Goal: Information Seeking & Learning: Learn about a topic

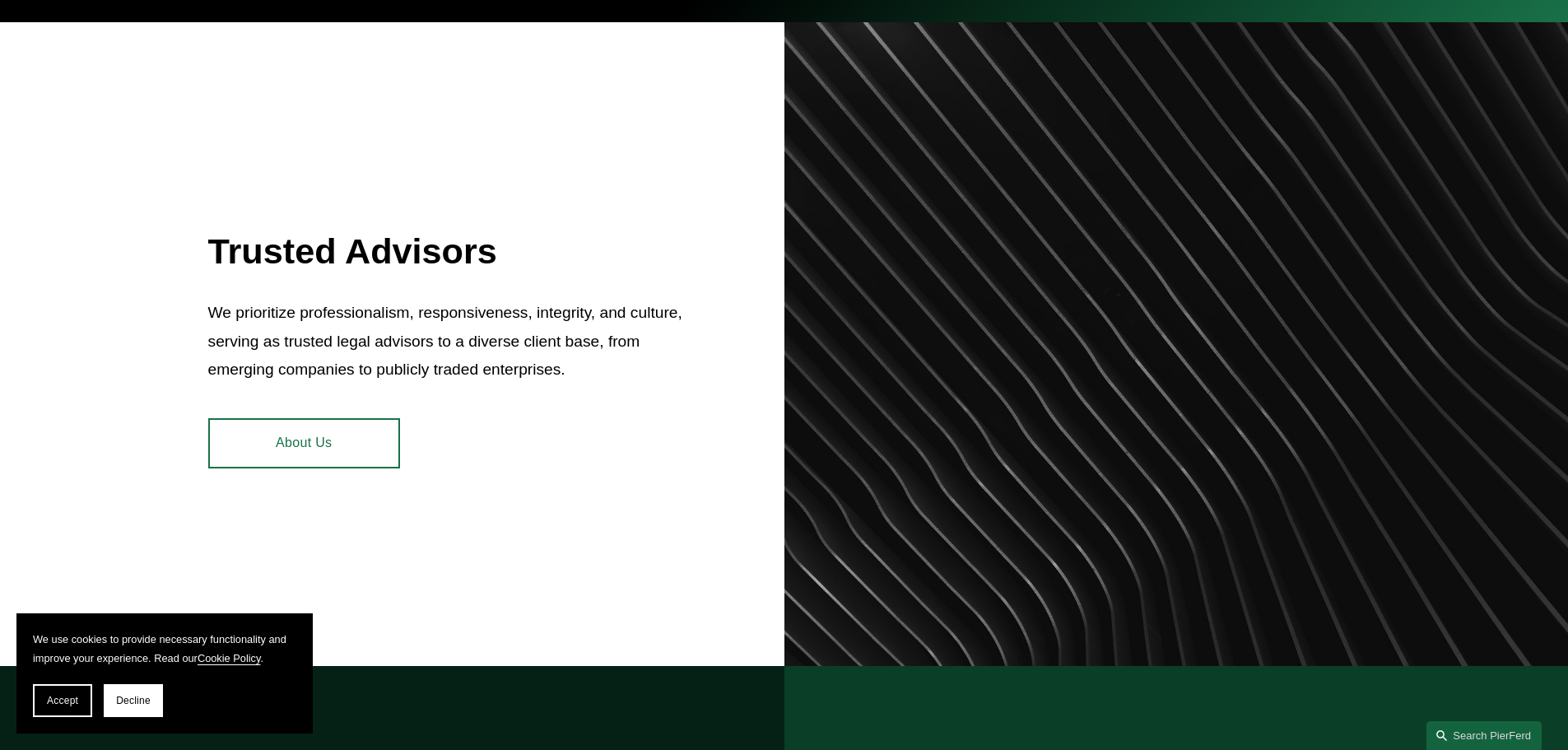
scroll to position [658, 0]
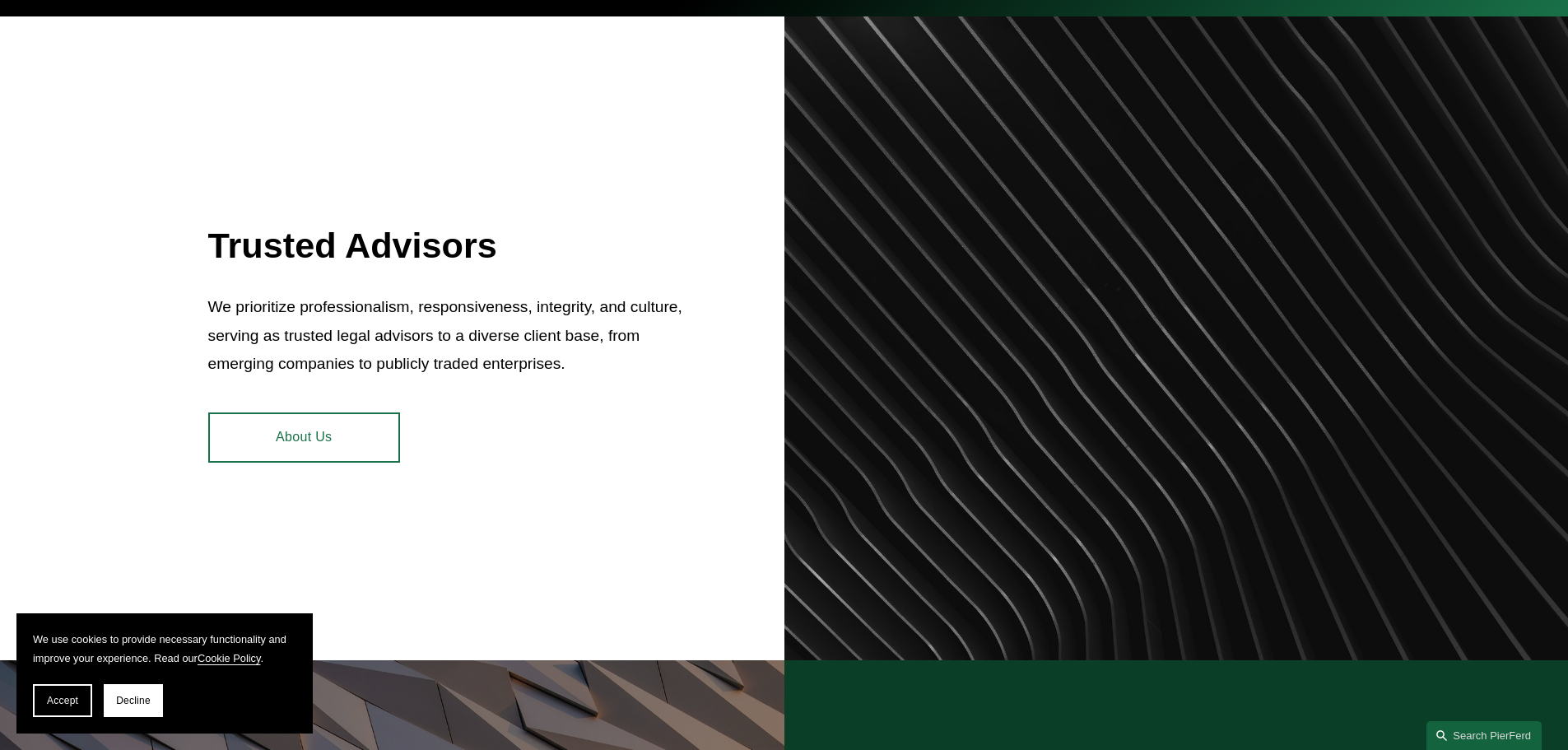
drag, startPoint x: 137, startPoint y: 702, endPoint x: 142, endPoint y: 683, distance: 19.6
click at [137, 703] on span "Decline" at bounding box center [132, 701] width 34 height 12
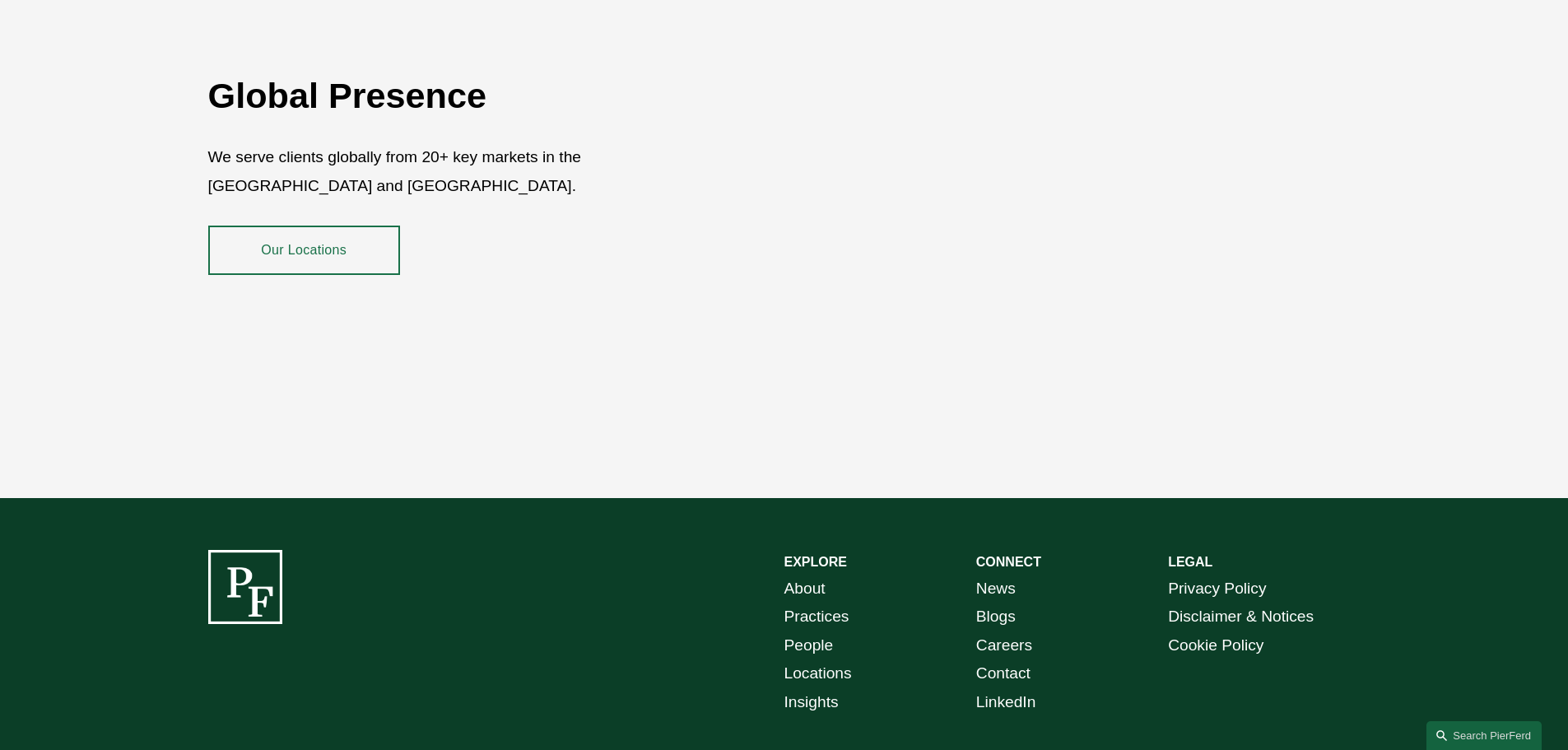
scroll to position [3013, 0]
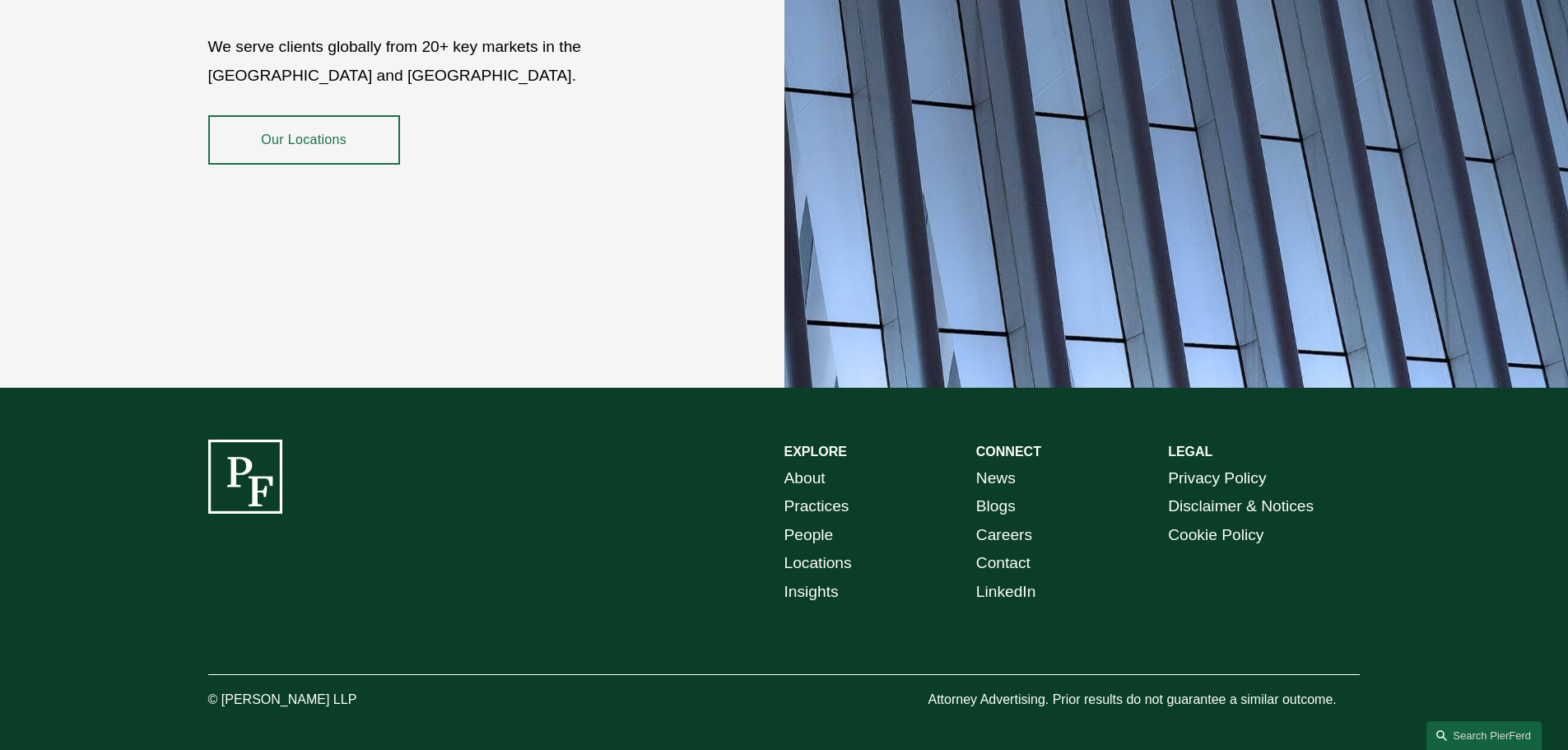
click at [801, 578] on link "Insights" at bounding box center [811, 592] width 54 height 29
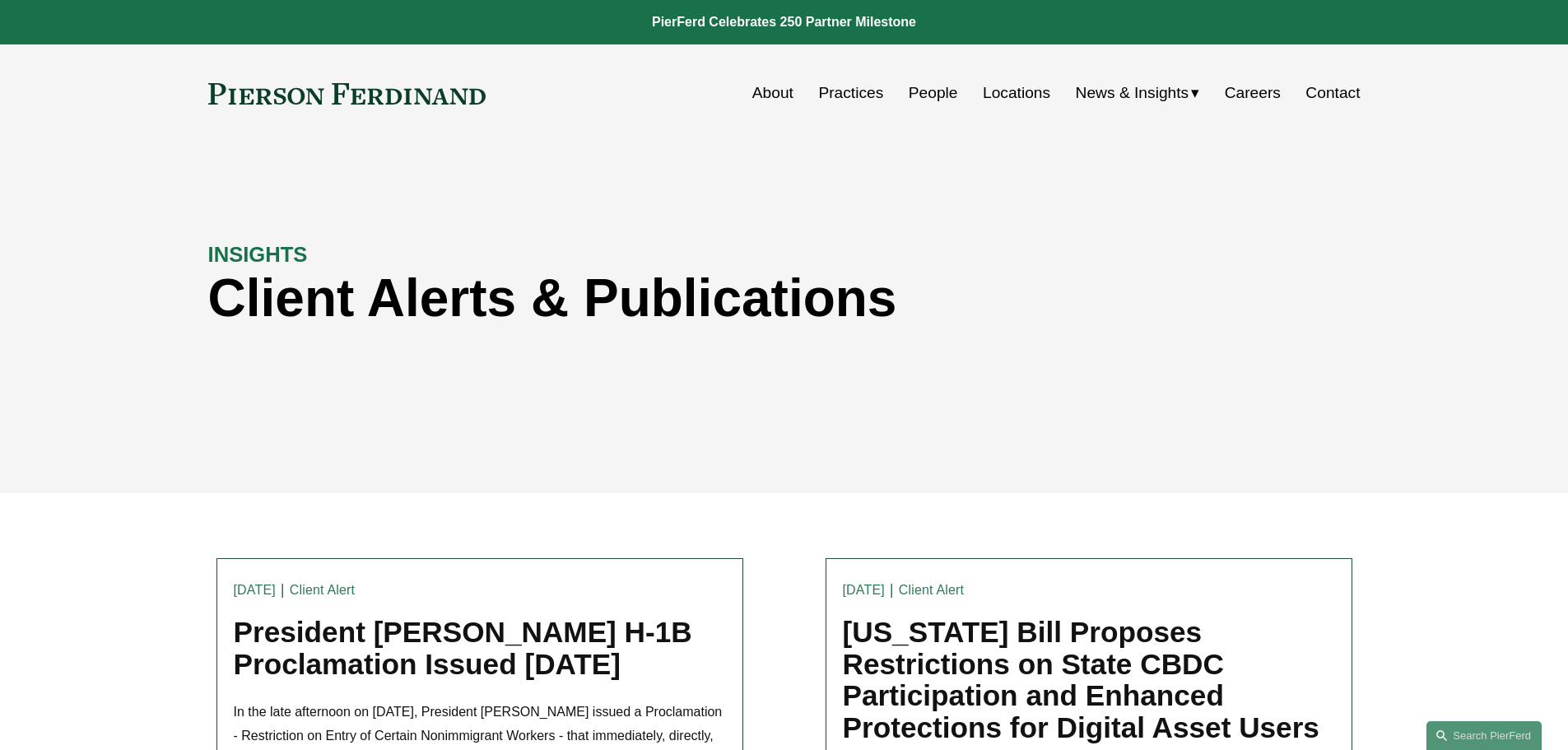
click at [0, 0] on span "News" at bounding box center [0, 0] width 0 height 0
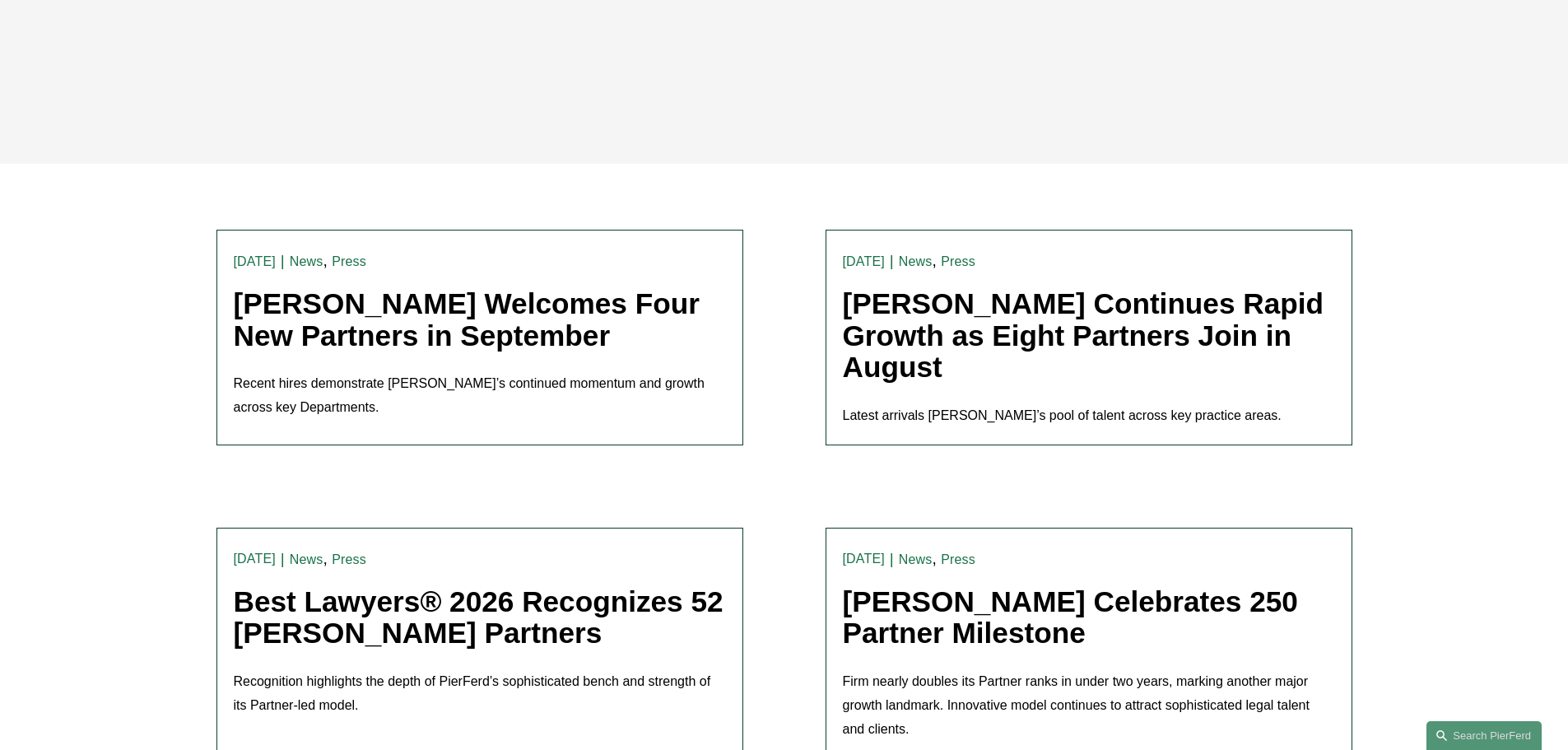
scroll to position [412, 0]
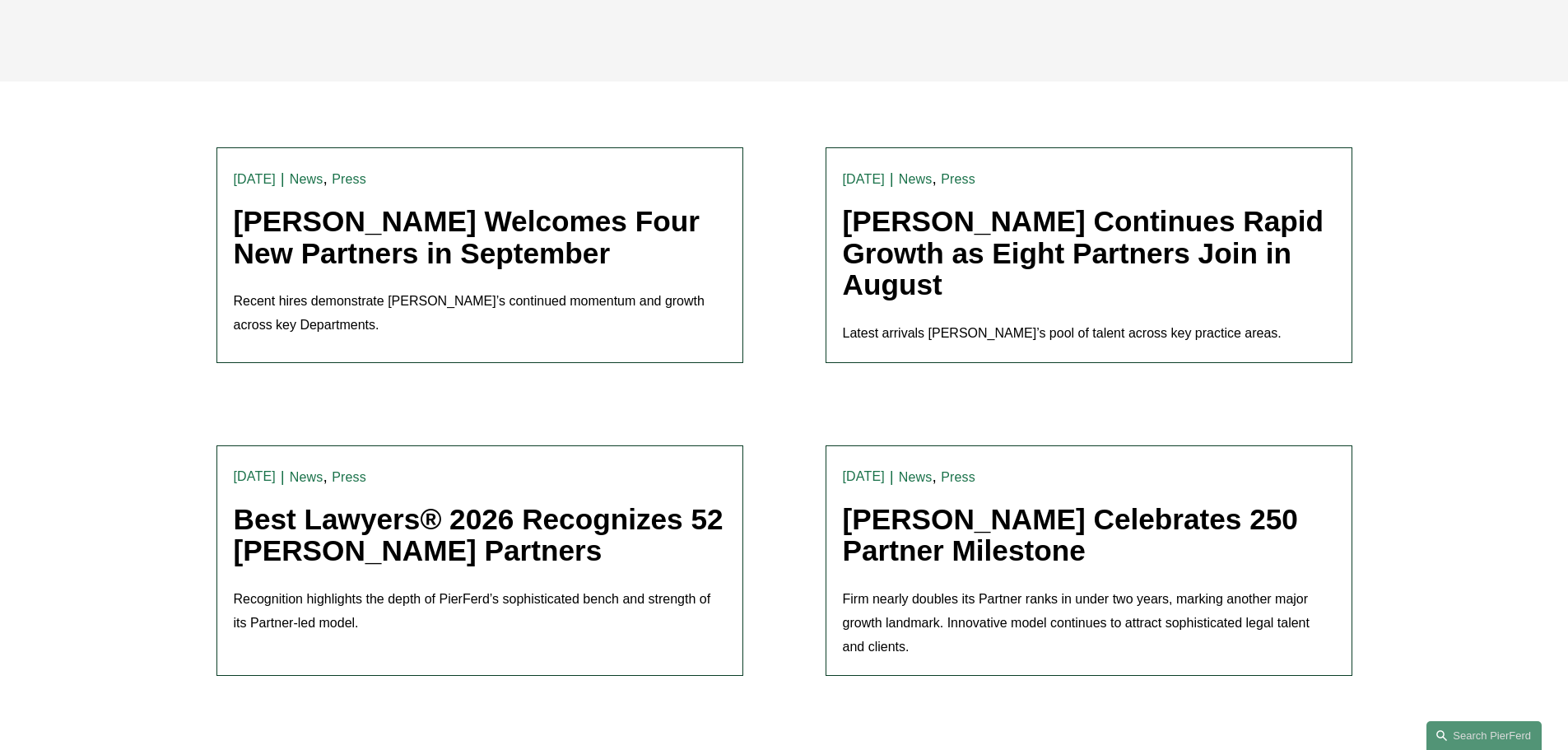
click at [556, 252] on link "Pierson Ferdinand Welcomes Four New Partners in September" at bounding box center [467, 237] width 466 height 64
click at [956, 248] on link "Pierson Ferdinand Continues Rapid Growth as Eight Partners Join in August" at bounding box center [1084, 252] width 482 height 96
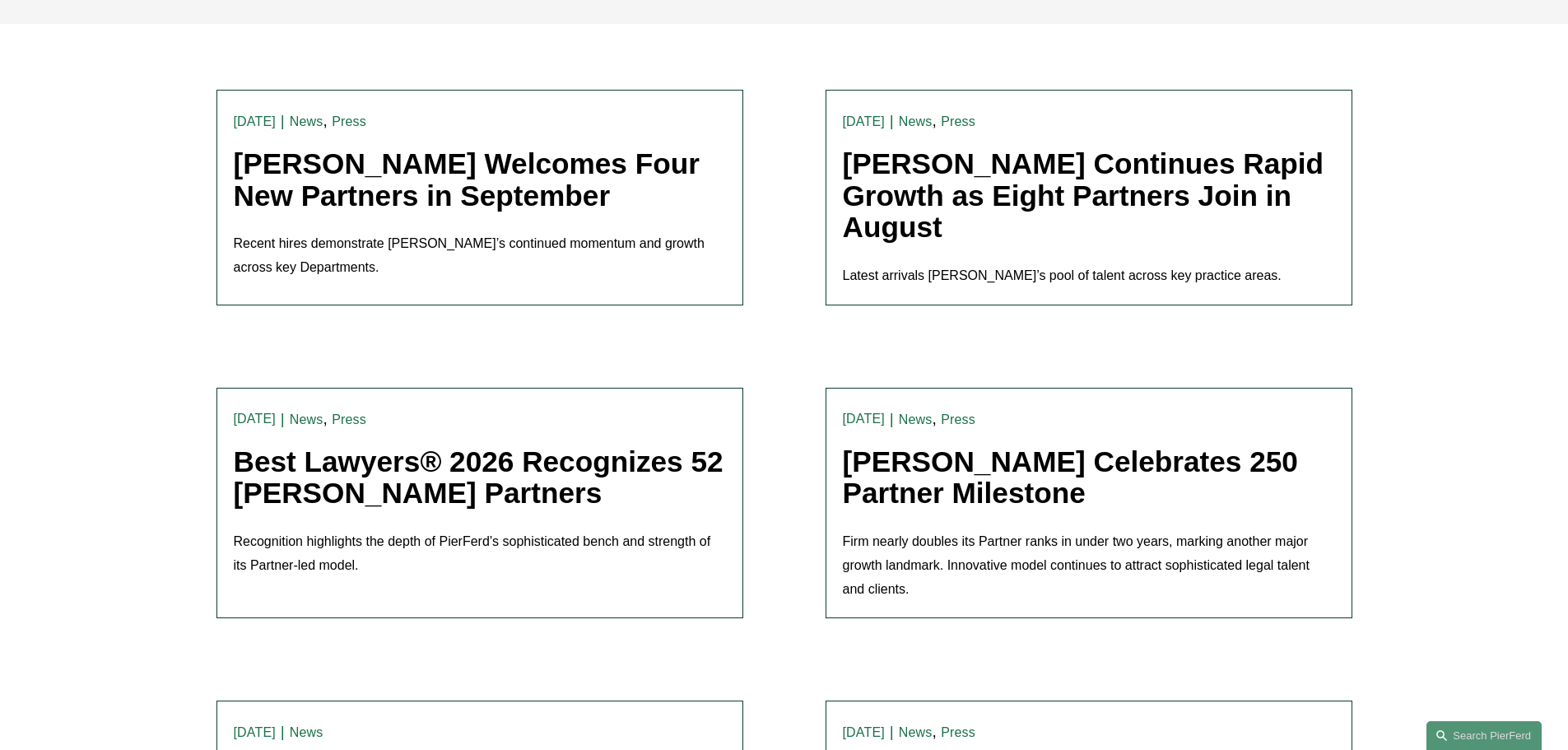
scroll to position [494, 0]
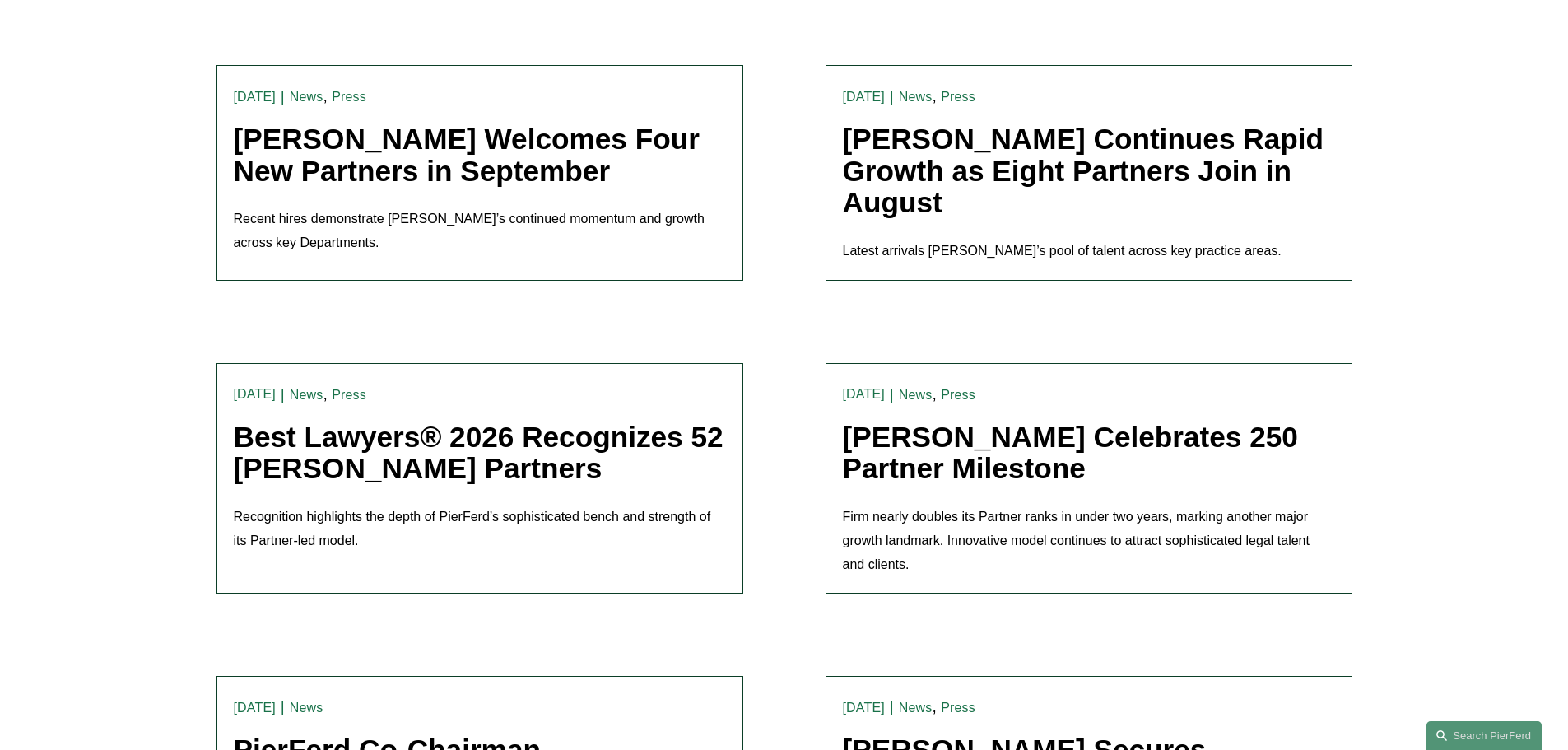
click at [995, 453] on link "Pierson Ferdinand Celebrates 250 Partner Milestone" at bounding box center [1071, 452] width 455 height 64
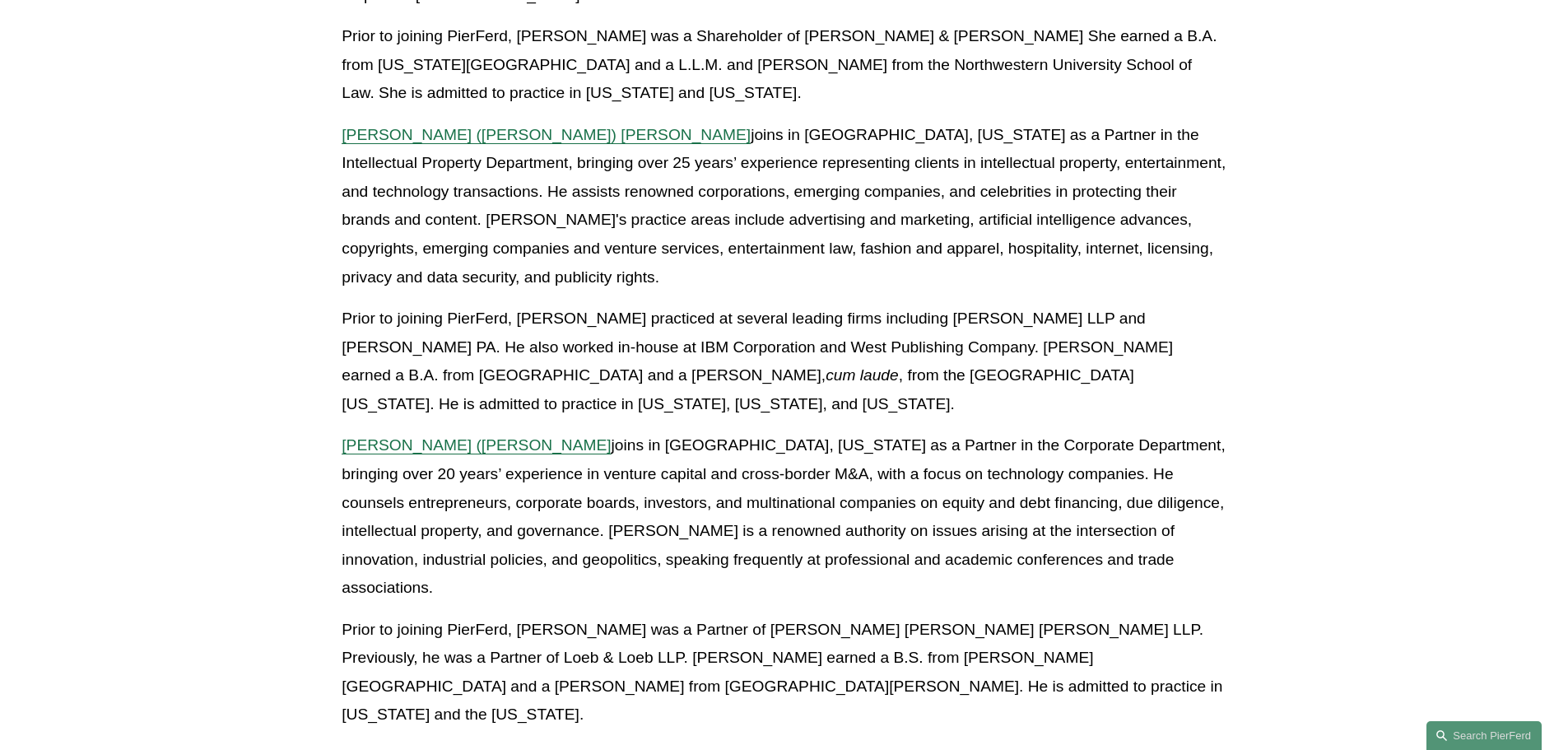
scroll to position [823, 0]
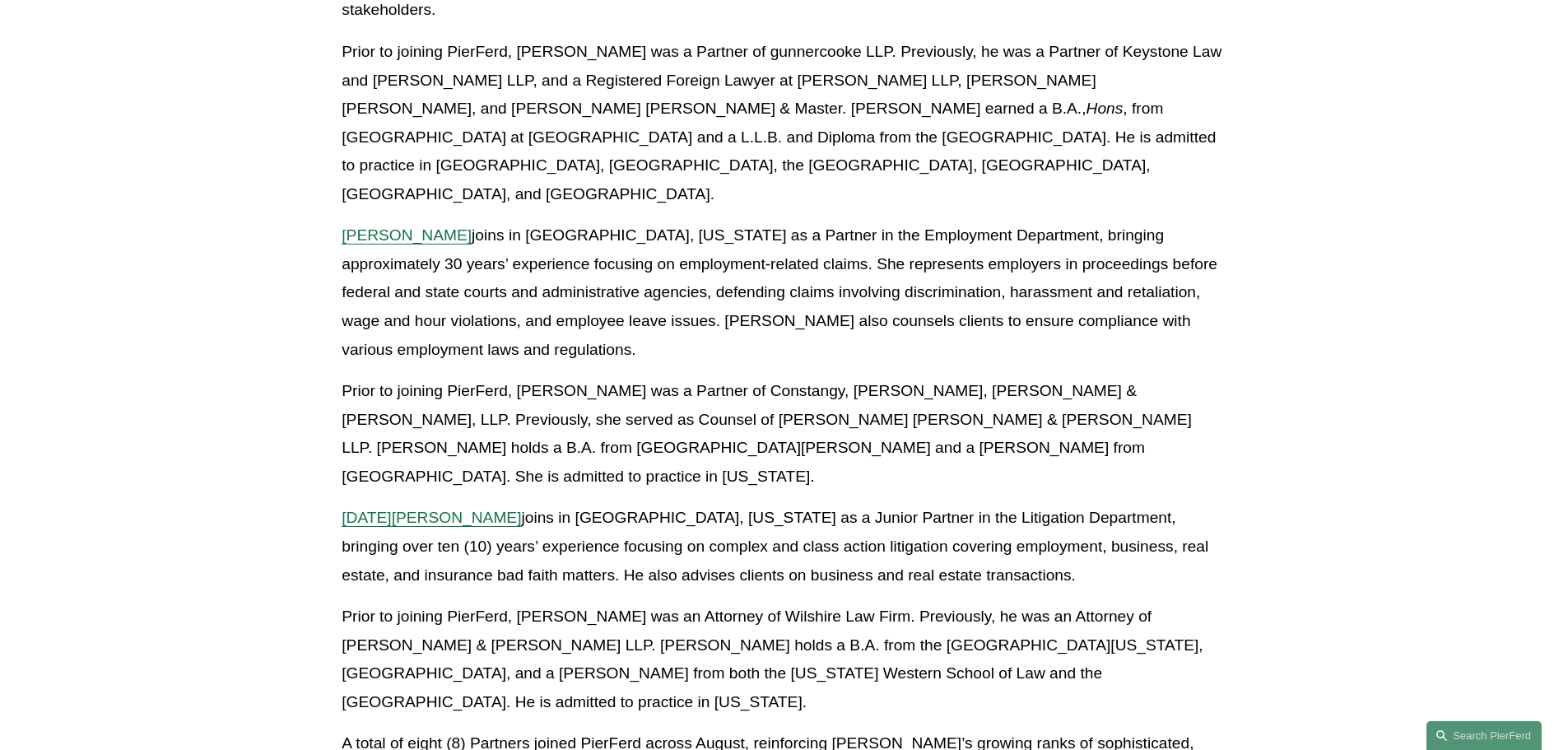
scroll to position [2140, 0]
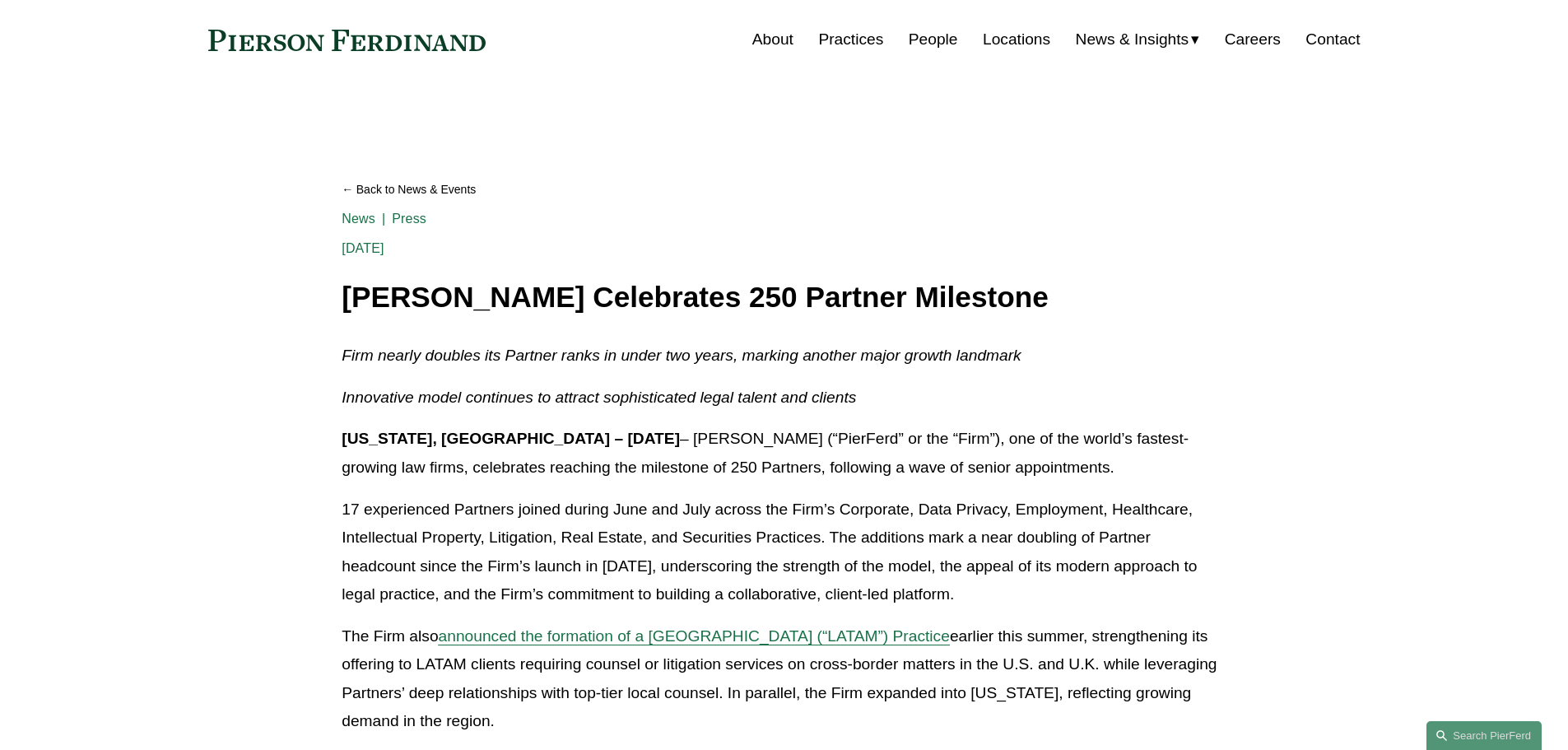
scroll to position [82, 0]
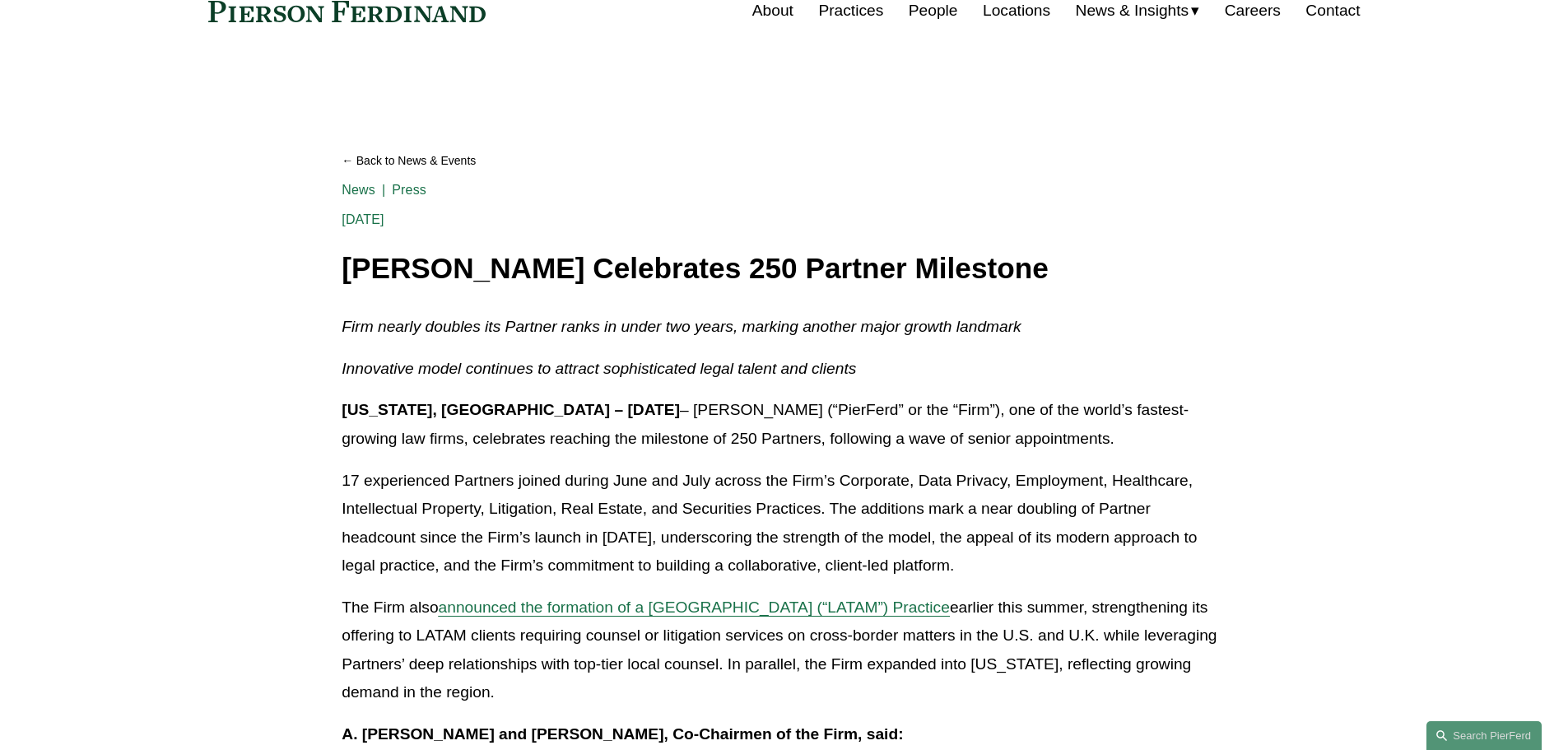
click at [927, 15] on link "People" at bounding box center [933, 11] width 49 height 32
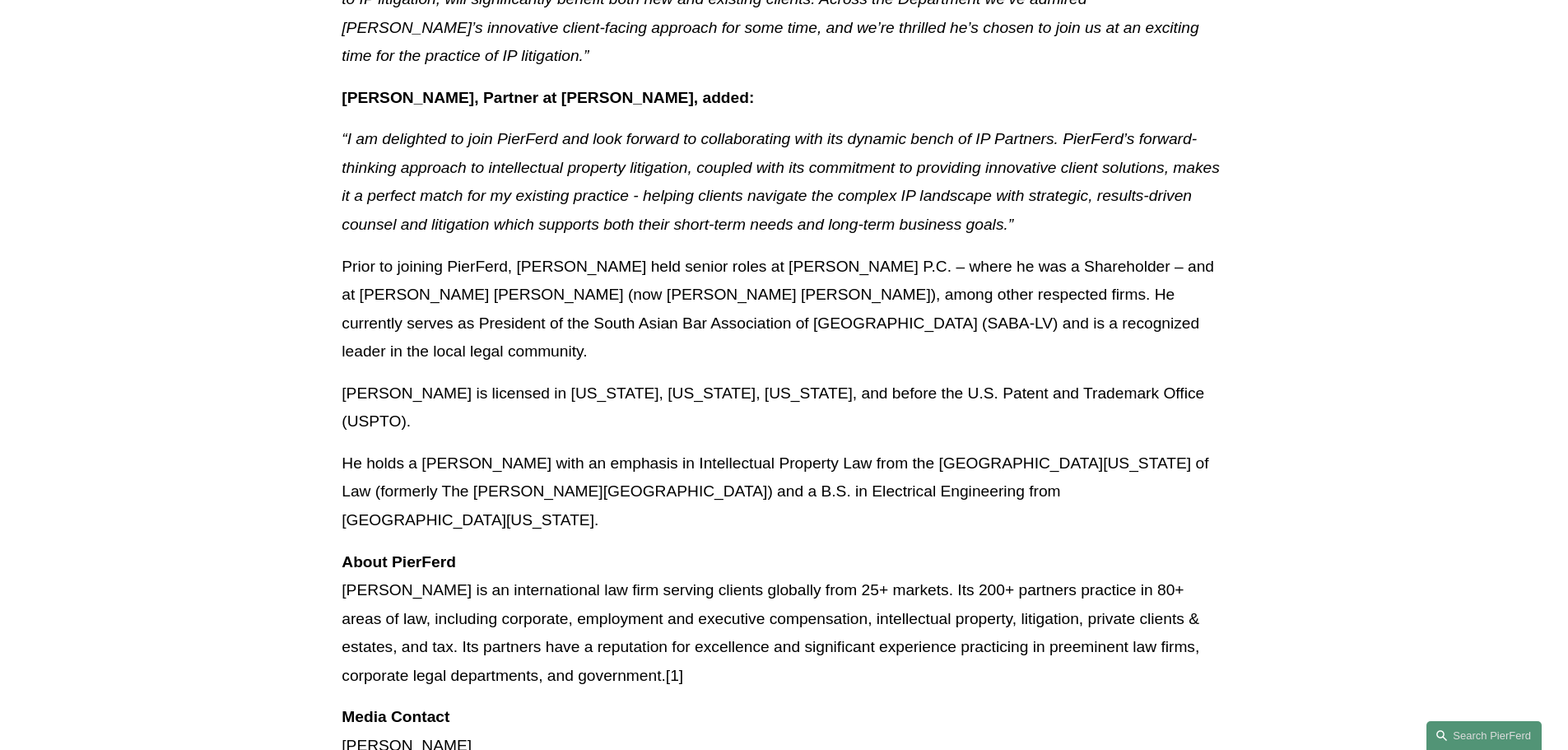
scroll to position [988, 0]
